Goal: Information Seeking & Learning: Learn about a topic

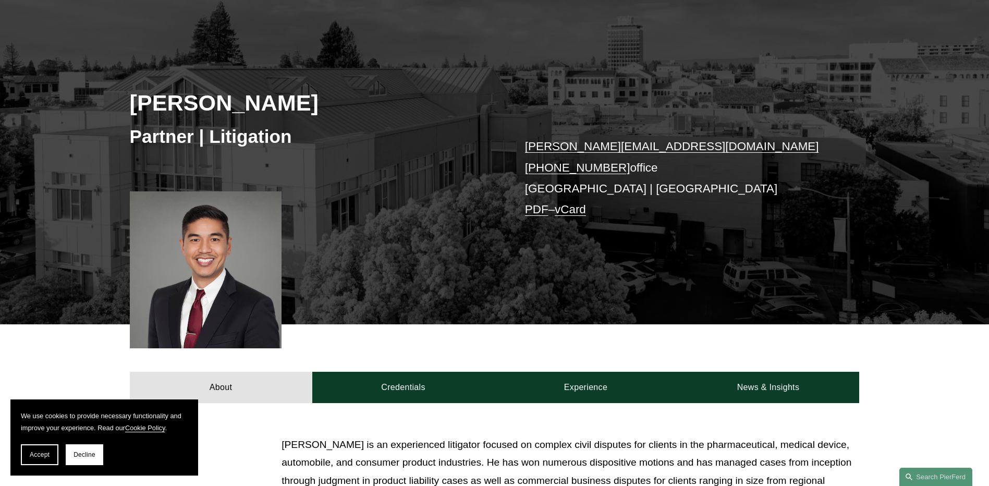
scroll to position [261, 0]
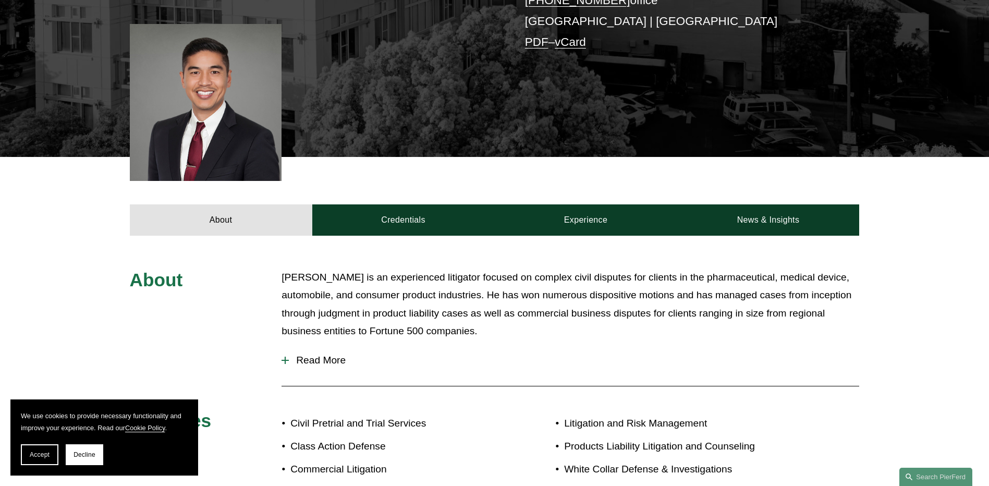
click at [687, 303] on p "[PERSON_NAME] is an experienced litigator focused on complex civil disputes for…" at bounding box center [571, 305] width 578 height 72
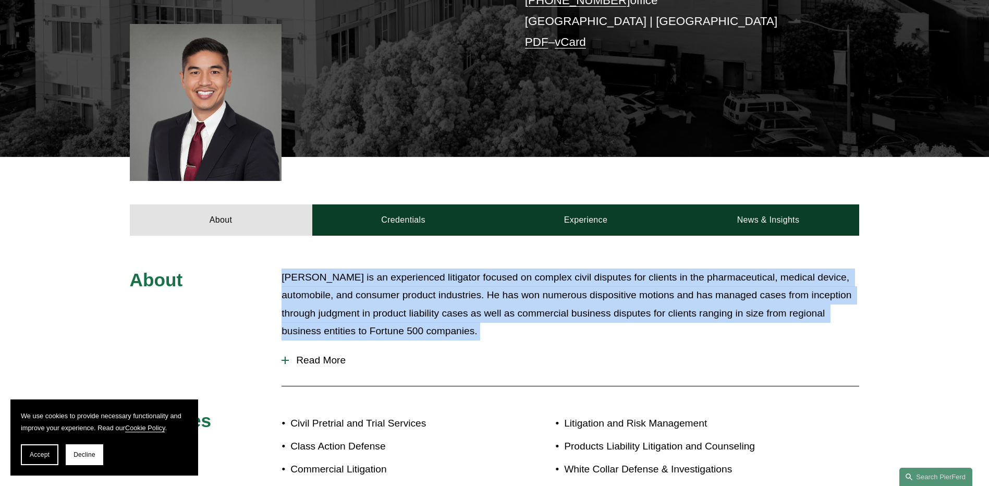
click at [687, 303] on p "[PERSON_NAME] is an experienced litigator focused on complex civil disputes for…" at bounding box center [571, 305] width 578 height 72
drag, startPoint x: 687, startPoint y: 303, endPoint x: 613, endPoint y: 312, distance: 75.2
click at [613, 312] on p "[PERSON_NAME] is an experienced litigator focused on complex civil disputes for…" at bounding box center [571, 305] width 578 height 72
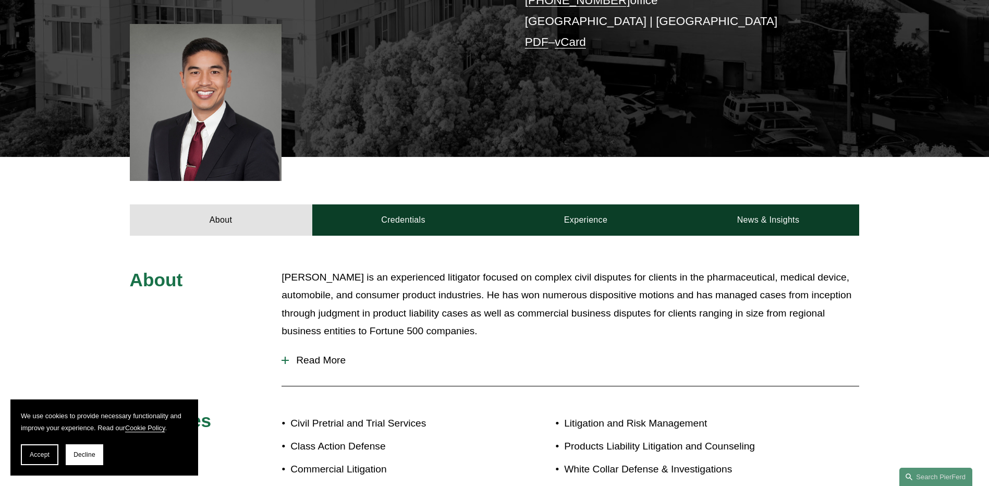
click at [597, 316] on p "[PERSON_NAME] is an experienced litigator focused on complex civil disputes for…" at bounding box center [571, 305] width 578 height 72
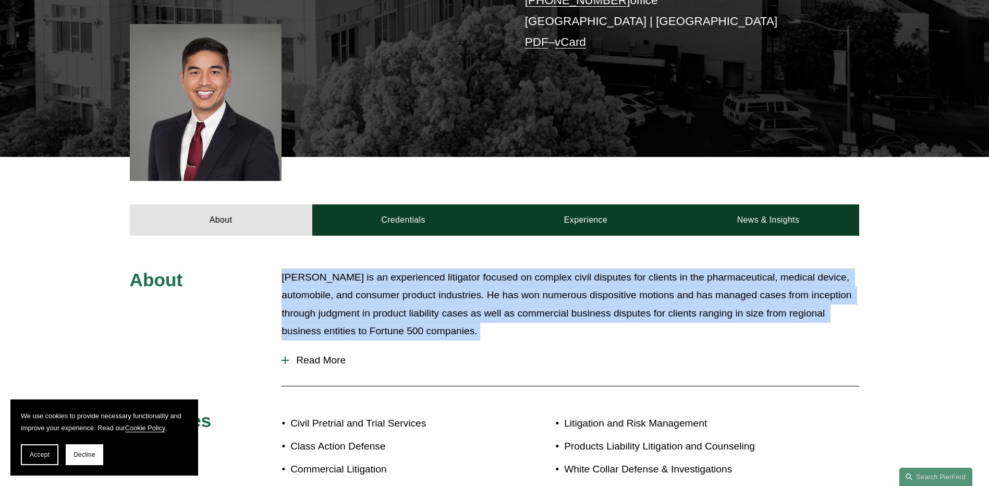
click at [597, 316] on p "[PERSON_NAME] is an experienced litigator focused on complex civil disputes for…" at bounding box center [571, 305] width 578 height 72
drag, startPoint x: 597, startPoint y: 316, endPoint x: 763, endPoint y: 321, distance: 165.9
click at [763, 321] on p "[PERSON_NAME] is an experienced litigator focused on complex civil disputes for…" at bounding box center [571, 305] width 578 height 72
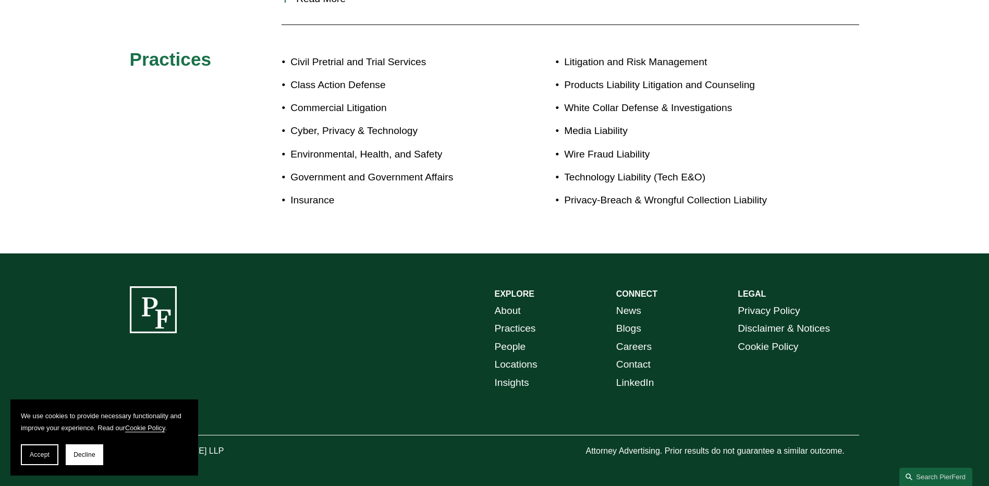
scroll to position [629, 0]
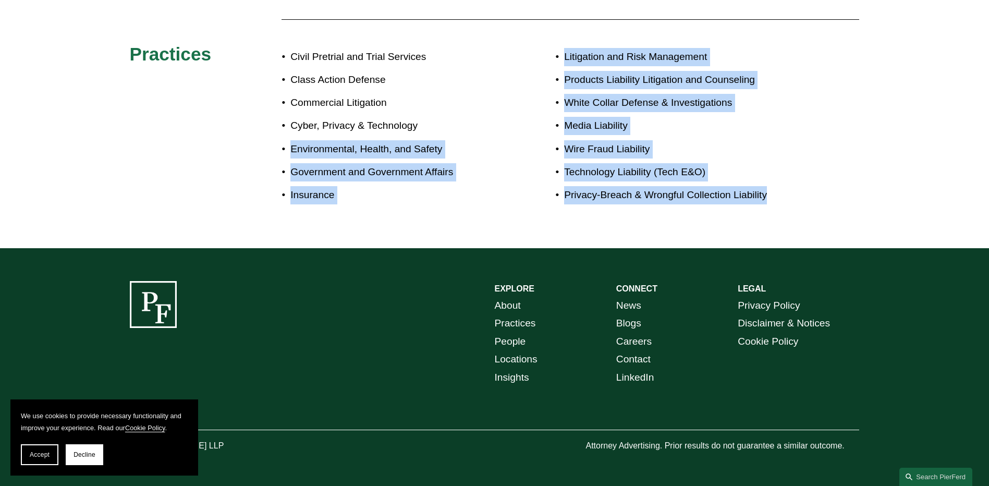
drag, startPoint x: 821, startPoint y: 216, endPoint x: 270, endPoint y: 142, distance: 556.2
click at [270, 142] on div "About [PERSON_NAME] is an experienced litigator focused on complex civil disput…" at bounding box center [494, 58] width 989 height 379
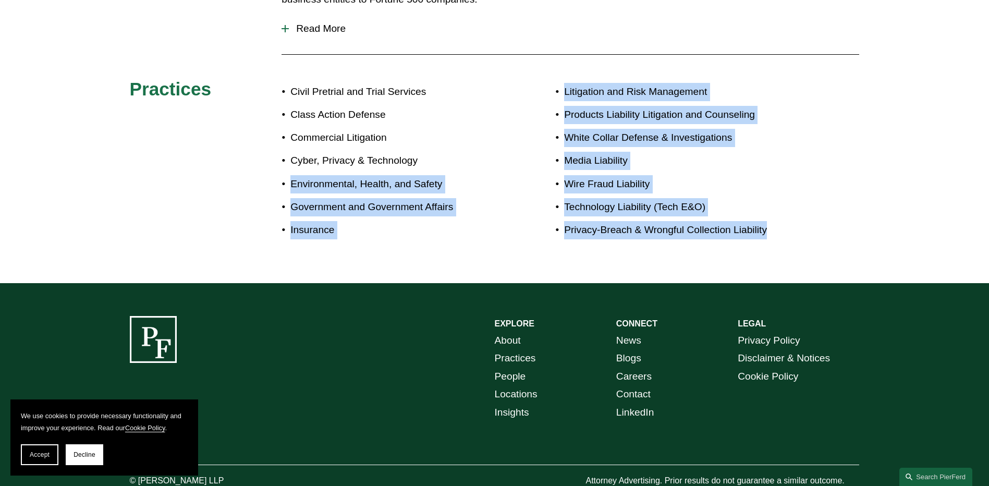
click at [446, 180] on ul "Civil Pretrial and Trial Services Class Action Defense Commercial Litigation Cy…" at bounding box center [388, 161] width 213 height 156
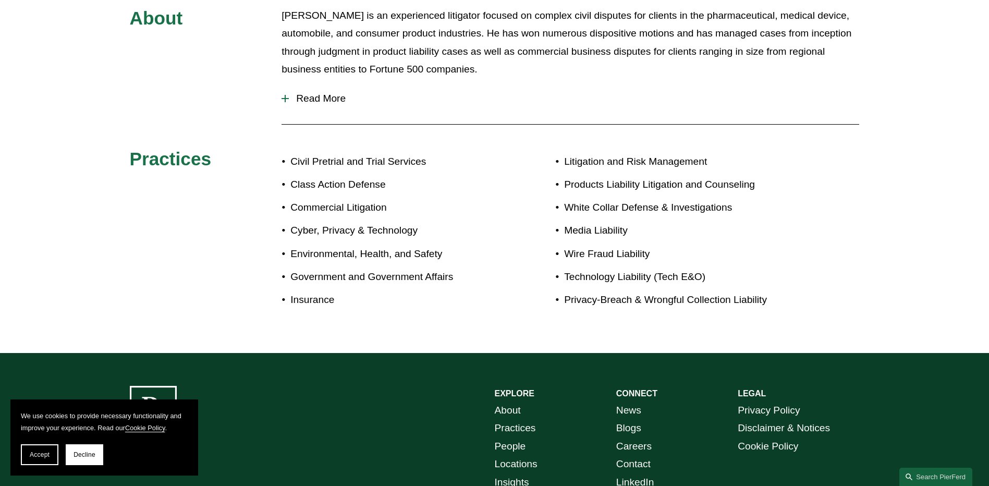
scroll to position [420, 0]
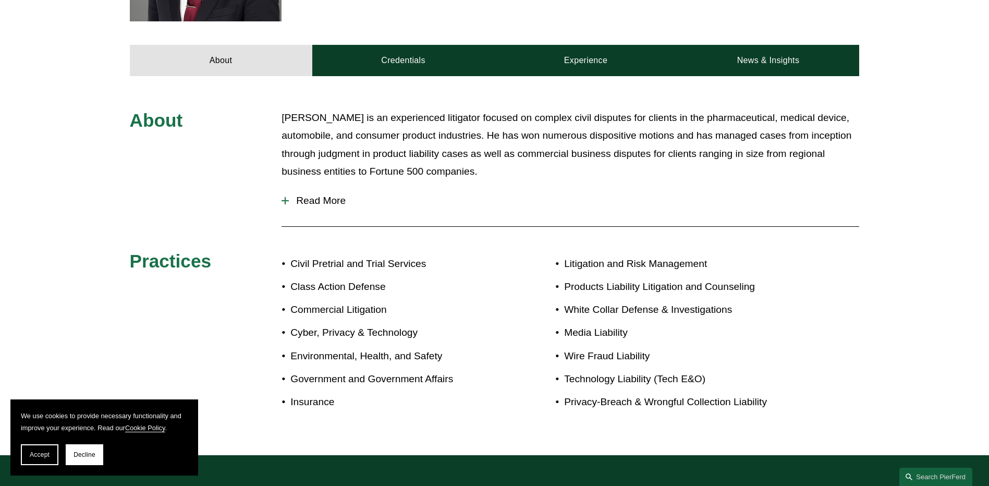
click at [342, 193] on button "Read More" at bounding box center [571, 200] width 578 height 27
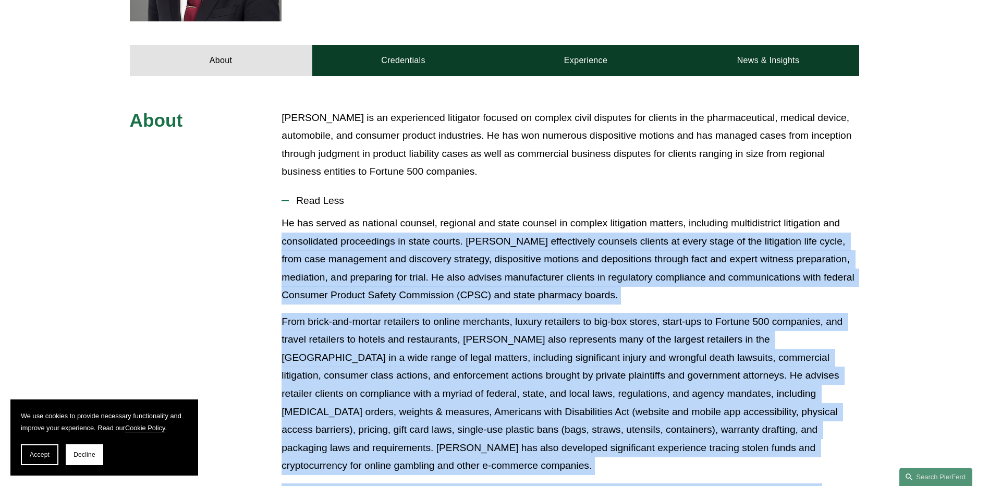
drag, startPoint x: 690, startPoint y: 250, endPoint x: 284, endPoint y: 249, distance: 406.8
click at [281, 245] on div "About [PERSON_NAME] is an experienced litigator focused on complex civil disput…" at bounding box center [494, 451] width 989 height 685
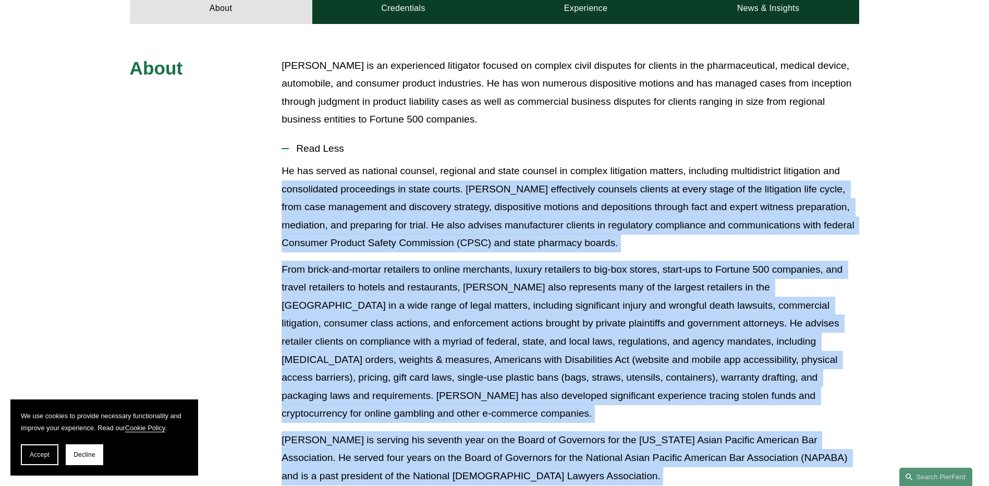
click at [478, 304] on p at bounding box center [571, 342] width 578 height 162
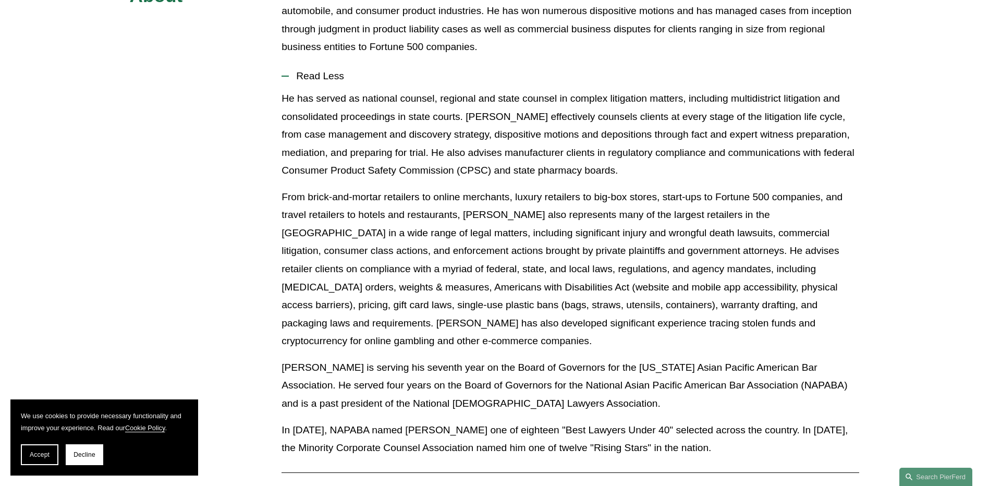
scroll to position [629, 0]
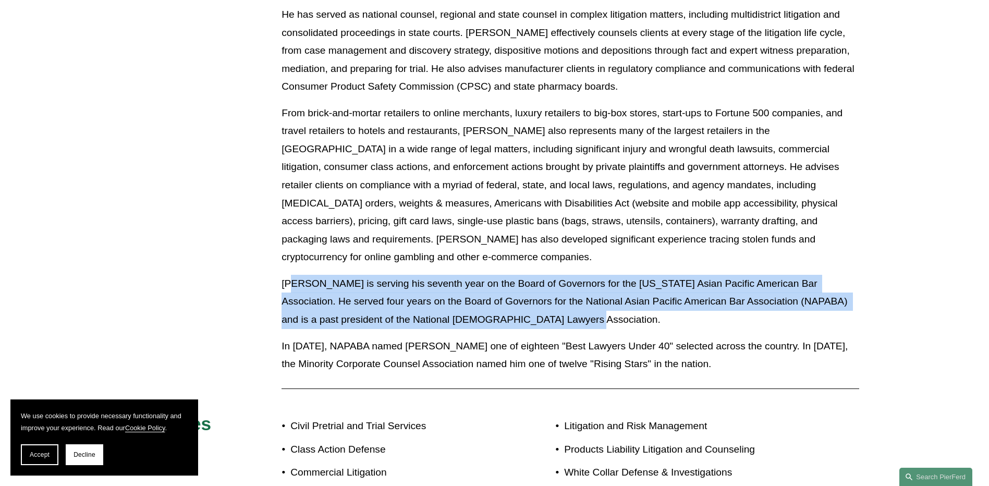
drag, startPoint x: 292, startPoint y: 269, endPoint x: 543, endPoint y: 310, distance: 254.7
click at [543, 310] on p "[PERSON_NAME] is serving his seventh year on the Board of Governors for the [US…" at bounding box center [571, 302] width 578 height 54
drag, startPoint x: 277, startPoint y: 260, endPoint x: 451, endPoint y: 303, distance: 179.0
click at [451, 303] on div "About [PERSON_NAME] is an experienced litigator focused on complex civil disput…" at bounding box center [494, 242] width 989 height 685
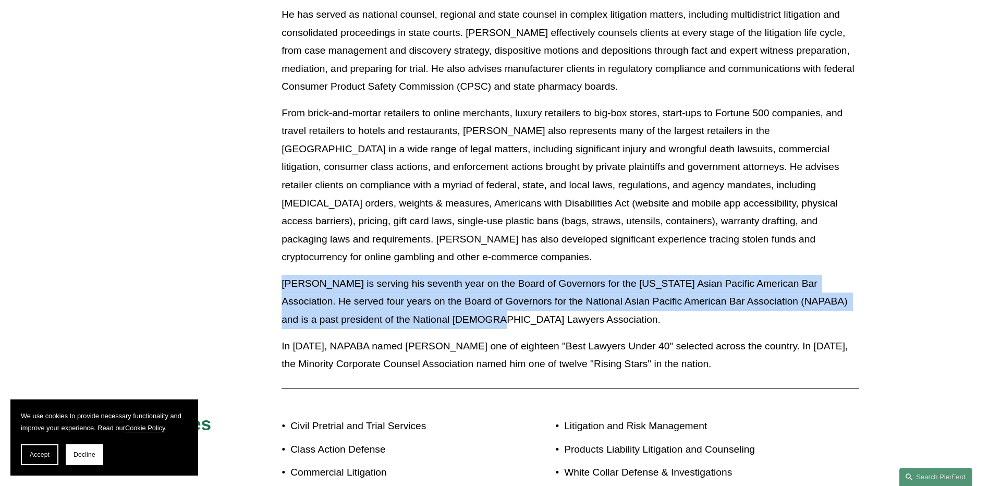
click at [451, 303] on p "[PERSON_NAME] is serving his seventh year on the Board of Governors for the [US…" at bounding box center [571, 302] width 578 height 54
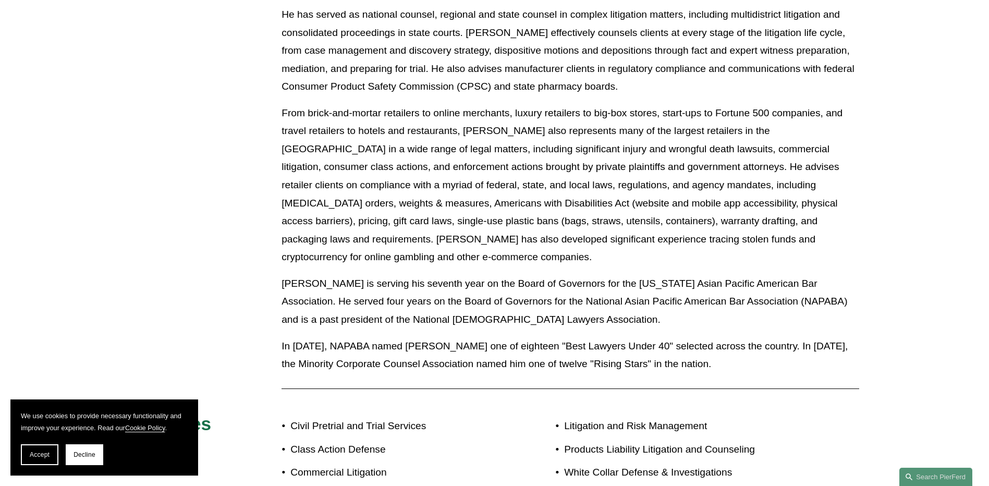
click at [738, 337] on p "In [DATE], NAPABA named [PERSON_NAME] one of eighteen "Best Lawyers Under 40" s…" at bounding box center [571, 355] width 578 height 36
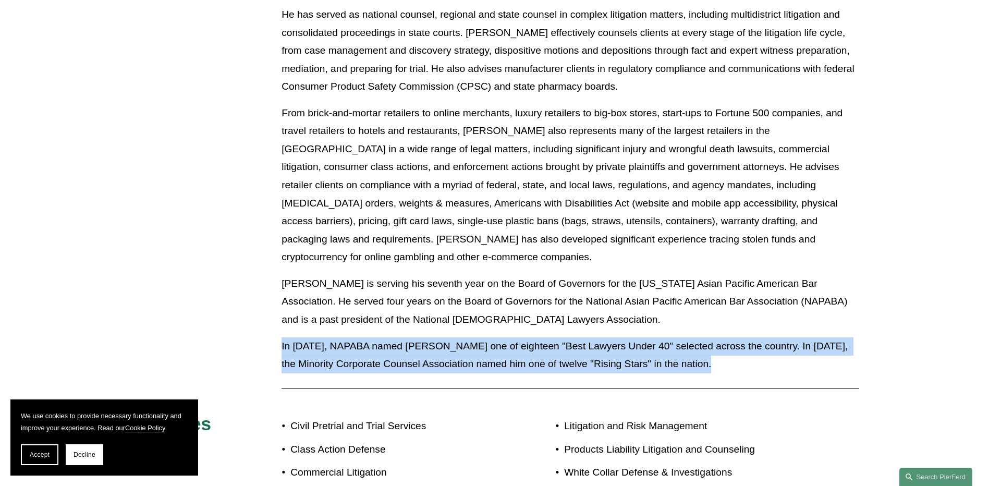
click at [738, 337] on p "In [DATE], NAPABA named [PERSON_NAME] one of eighteen "Best Lawyers Under 40" s…" at bounding box center [571, 355] width 578 height 36
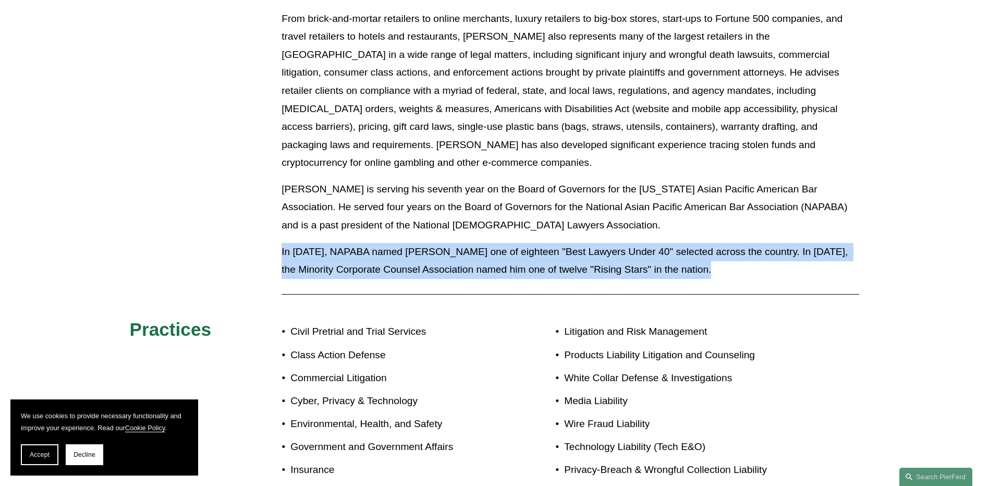
scroll to position [733, 0]
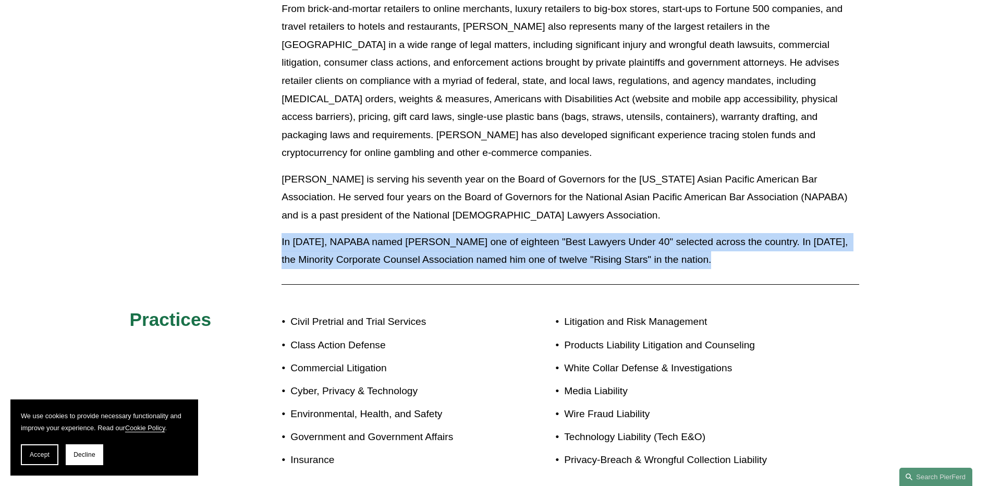
click at [672, 244] on p "In [DATE], NAPABA named [PERSON_NAME] one of eighteen "Best Lawyers Under 40" s…" at bounding box center [571, 251] width 578 height 36
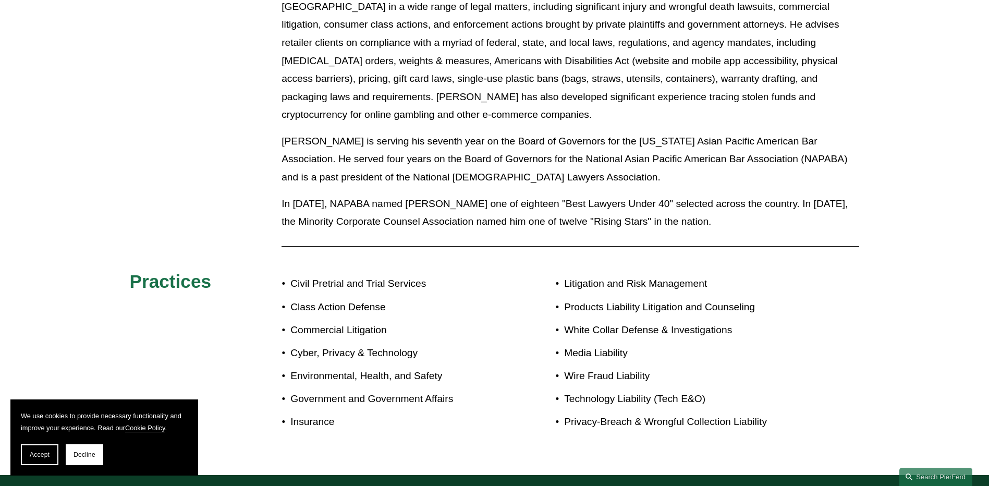
scroll to position [890, 0]
